Goal: Transaction & Acquisition: Purchase product/service

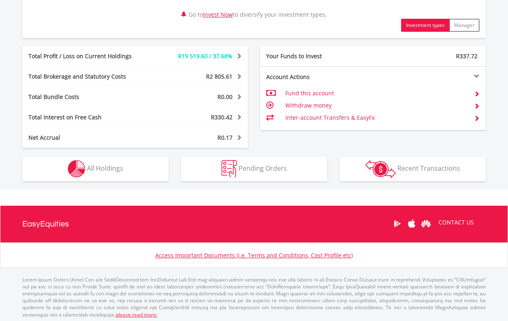
scroll to position [400, 0]
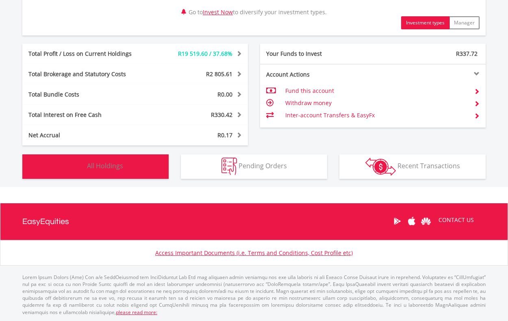
click at [110, 164] on span "All Holdings" at bounding box center [105, 165] width 36 height 9
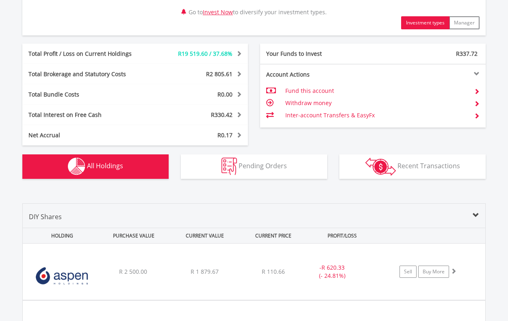
scroll to position [603, 0]
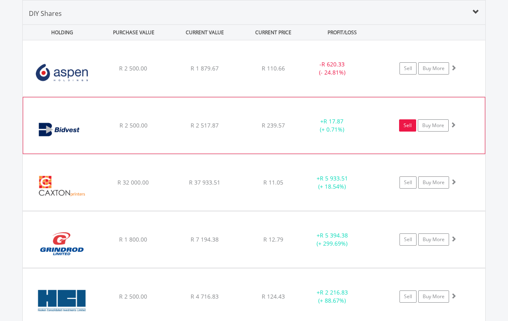
click at [407, 124] on link "Sell" at bounding box center [407, 125] width 17 height 12
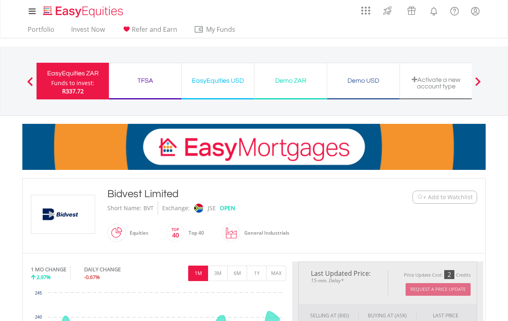
type input "*******"
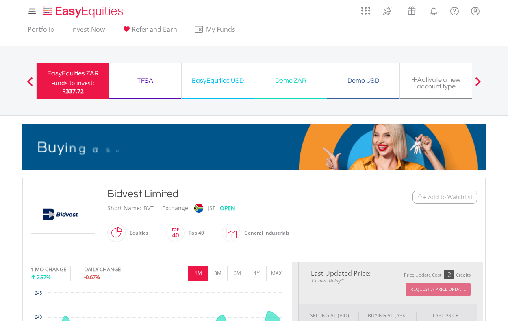
type input "******"
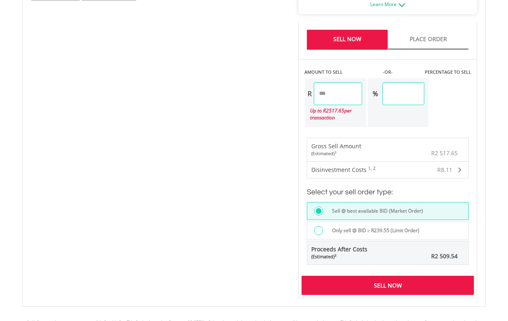
scroll to position [503, 0]
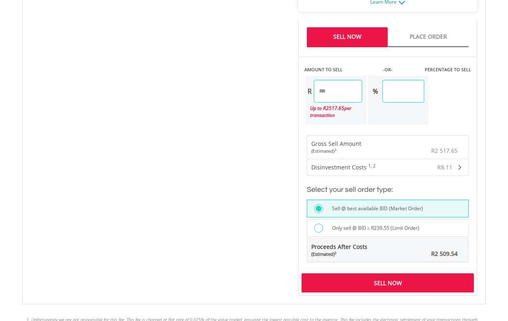
click at [386, 288] on div "Sell Now" at bounding box center [388, 282] width 172 height 19
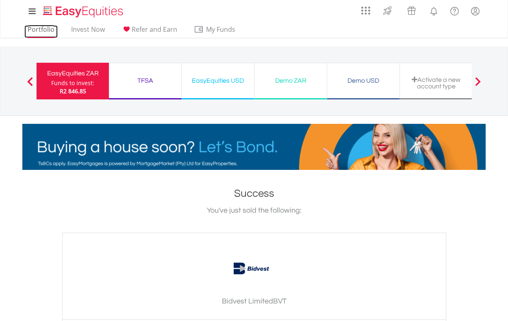
click at [44, 30] on link "Portfolio" at bounding box center [40, 31] width 33 height 13
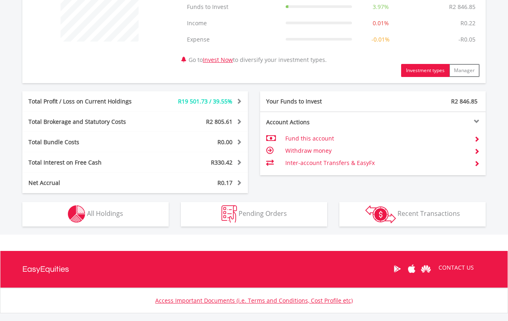
scroll to position [376, 0]
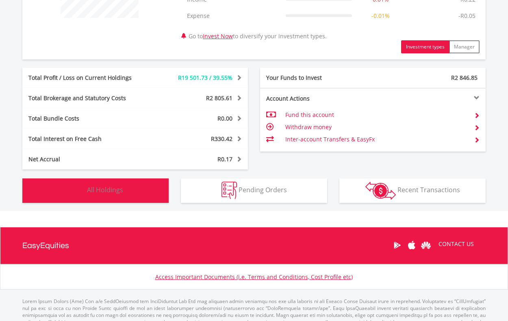
click at [112, 191] on span "All Holdings" at bounding box center [105, 189] width 36 height 9
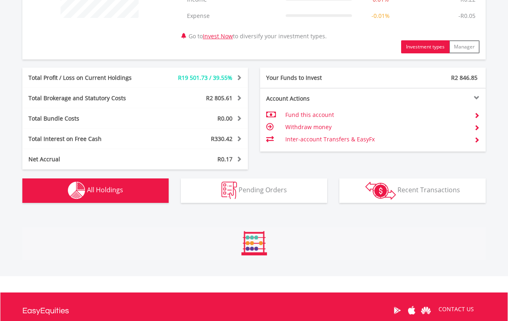
scroll to position [603, 0]
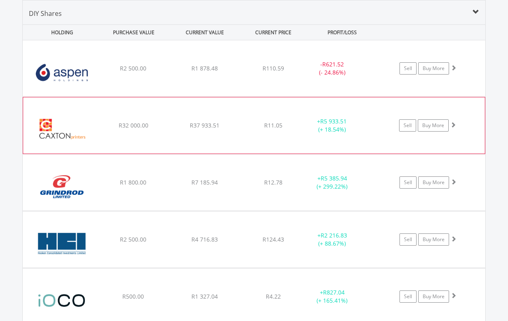
click at [207, 72] on span "R37 933.51" at bounding box center [205, 68] width 26 height 8
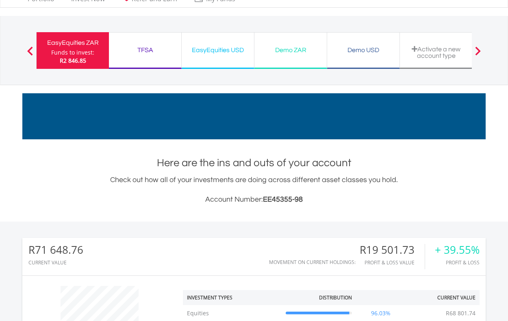
scroll to position [0, 0]
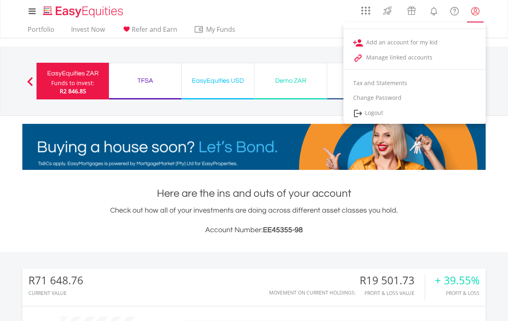
click at [477, 11] on lord-icon "My Profile" at bounding box center [476, 11] width 10 height 10
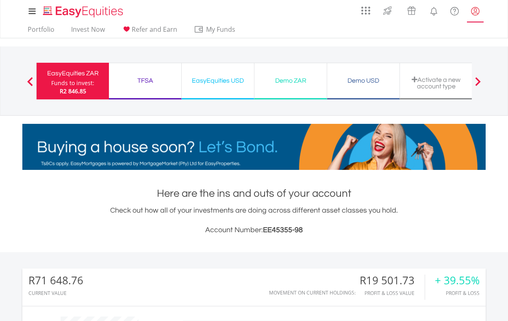
click at [477, 11] on lord-icon "My Profile" at bounding box center [476, 11] width 10 height 10
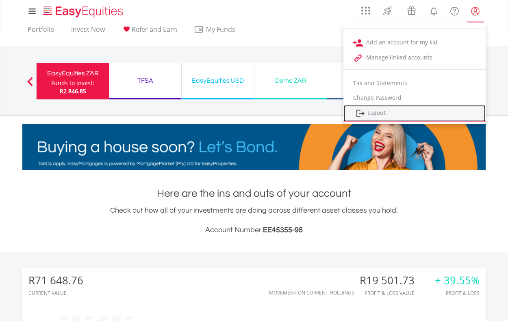
click at [375, 112] on link "Logout" at bounding box center [415, 113] width 142 height 17
